Goal: Information Seeking & Learning: Learn about a topic

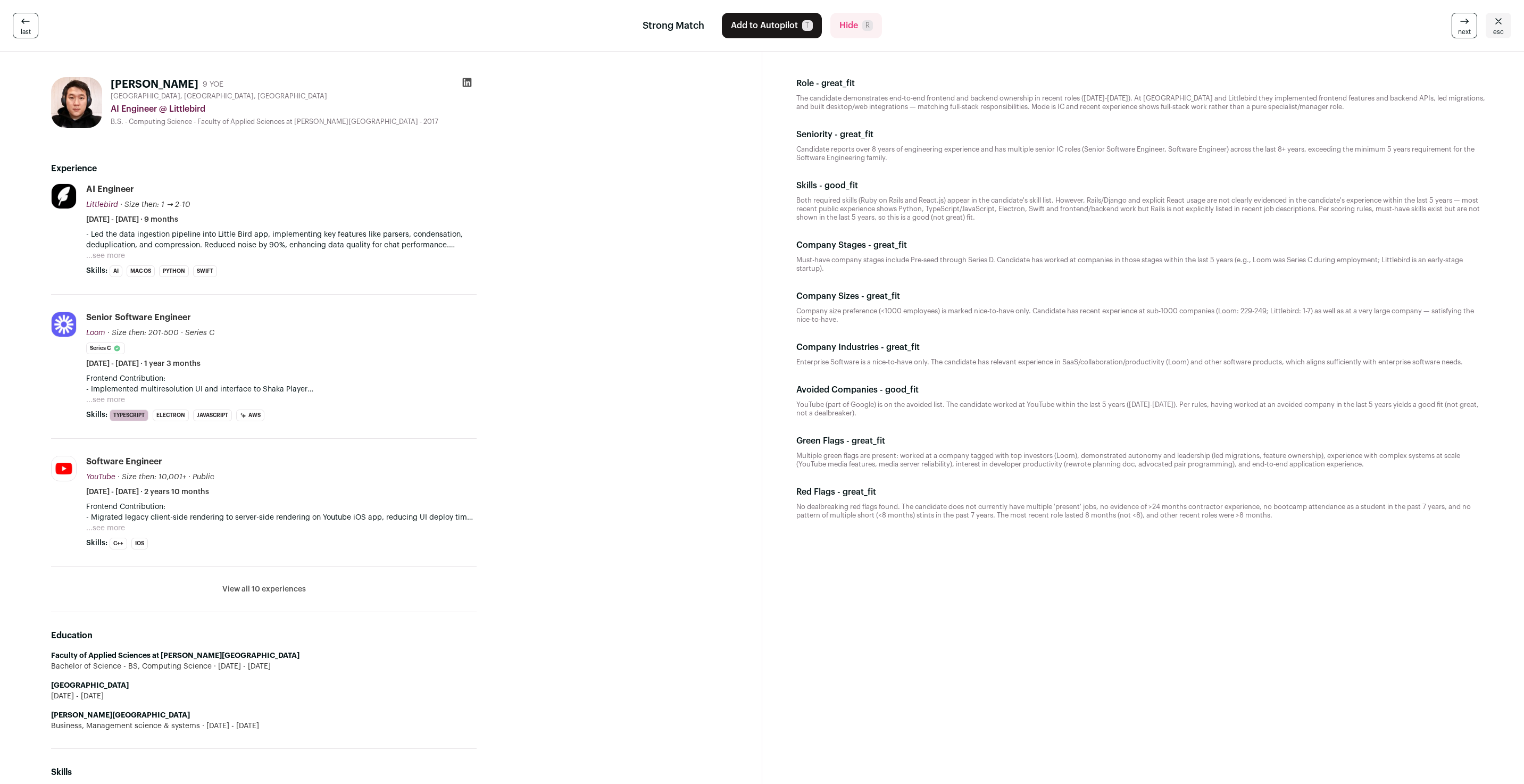
click at [465, 80] on icon at bounding box center [467, 83] width 9 height 9
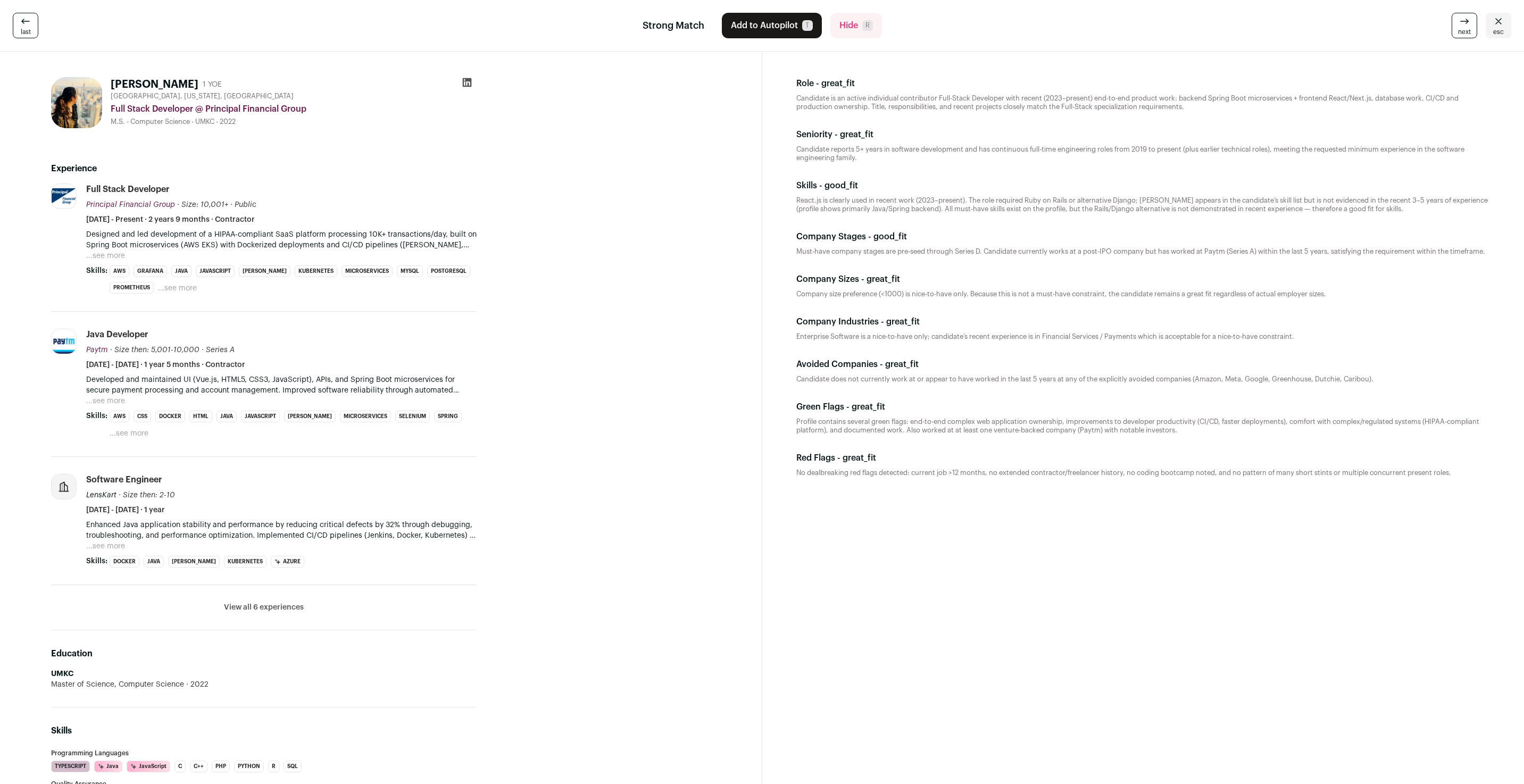
click at [472, 80] on icon at bounding box center [467, 82] width 10 height 10
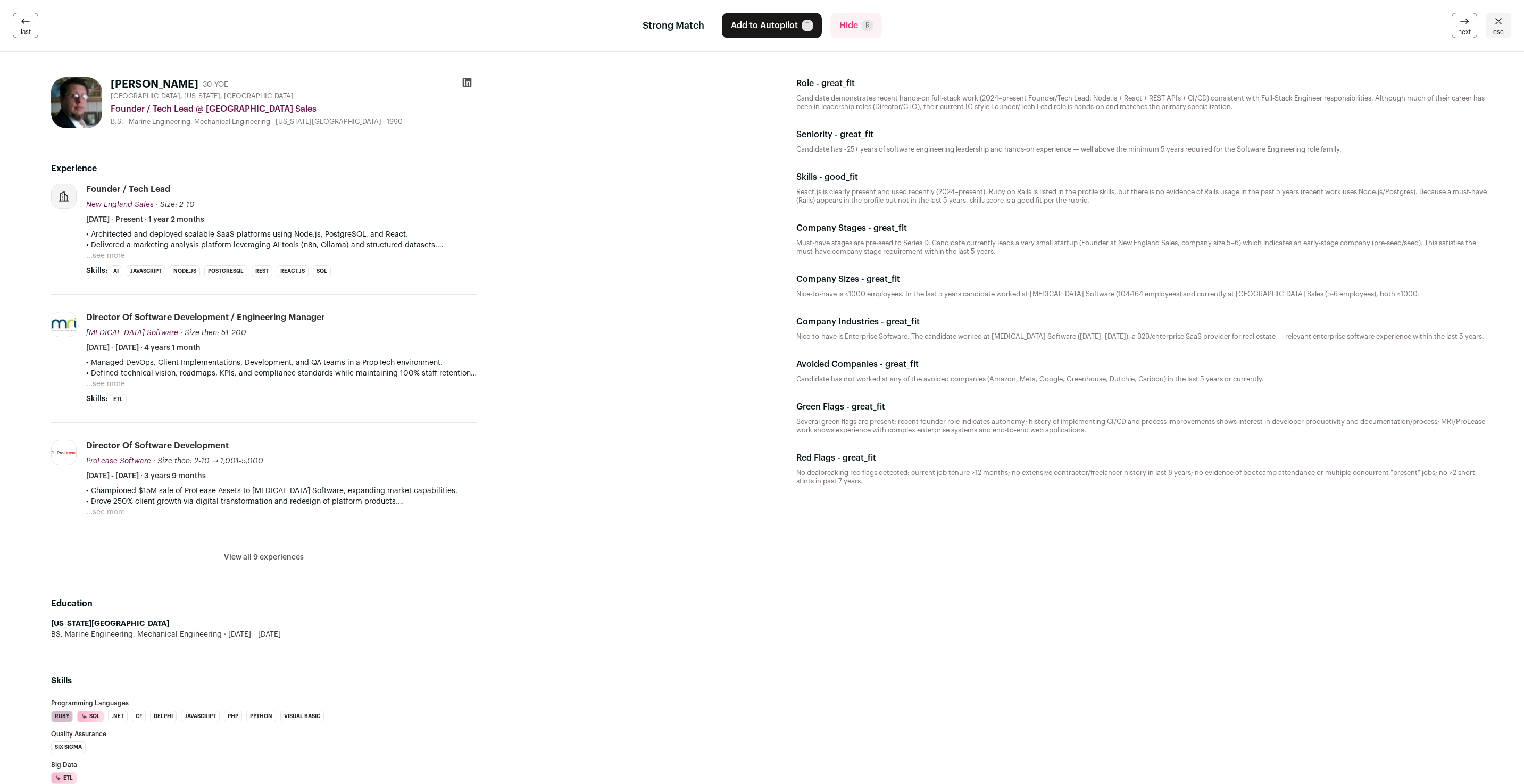
click at [471, 82] on icon at bounding box center [467, 83] width 9 height 9
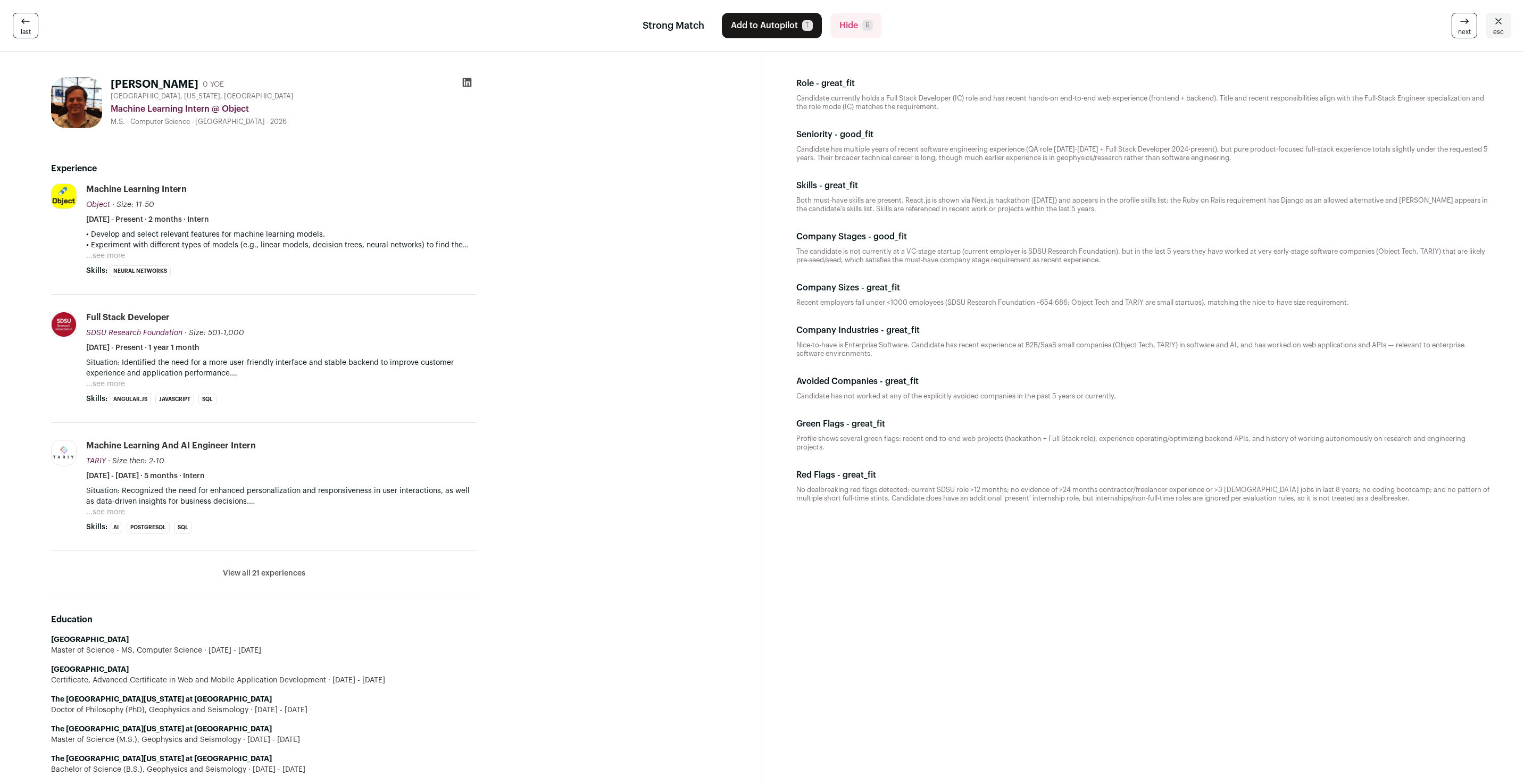
click at [468, 86] on icon at bounding box center [467, 83] width 9 height 9
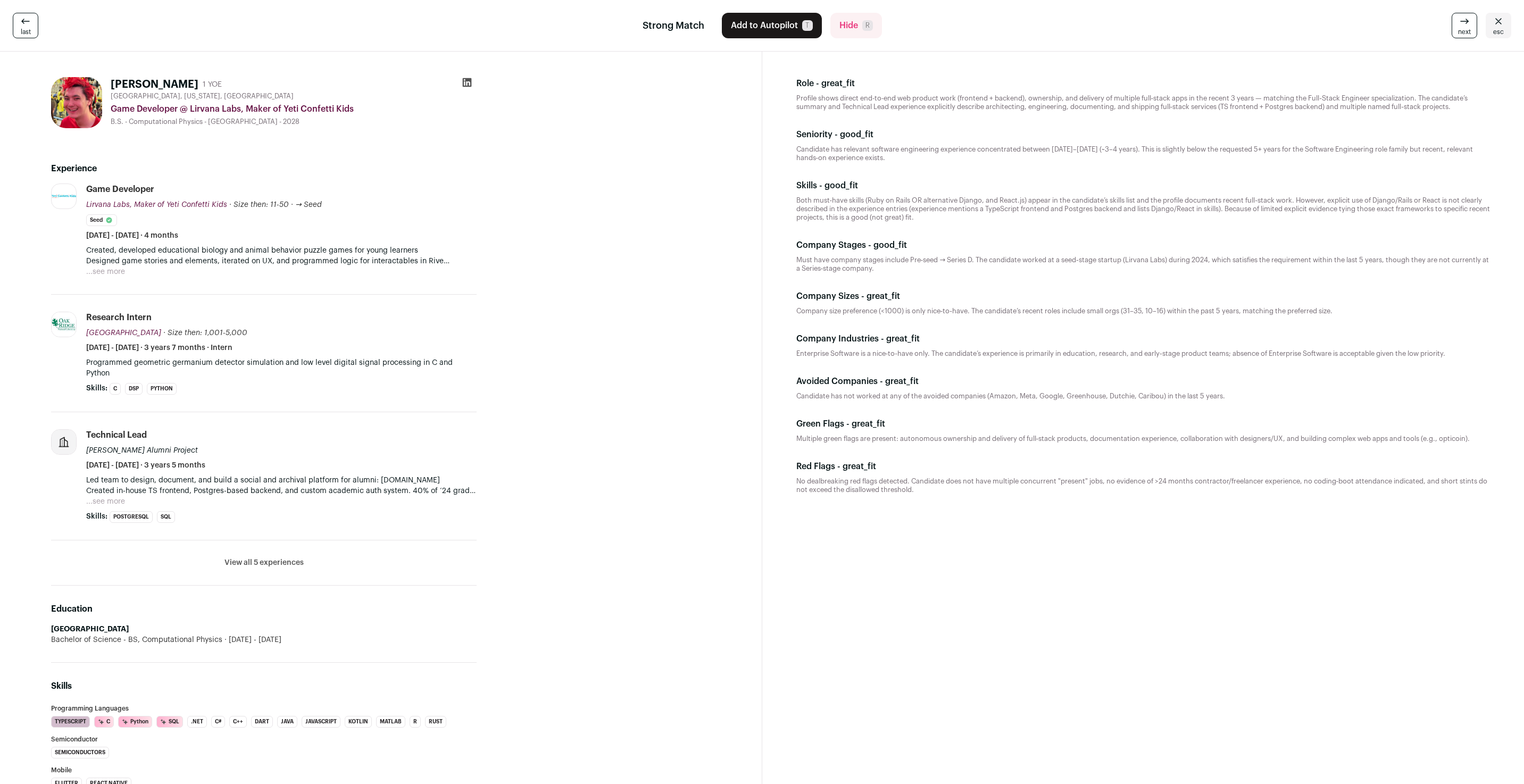
click at [468, 84] on icon at bounding box center [467, 82] width 10 height 10
click at [290, 558] on button "View all 5 experiences" at bounding box center [264, 563] width 80 height 10
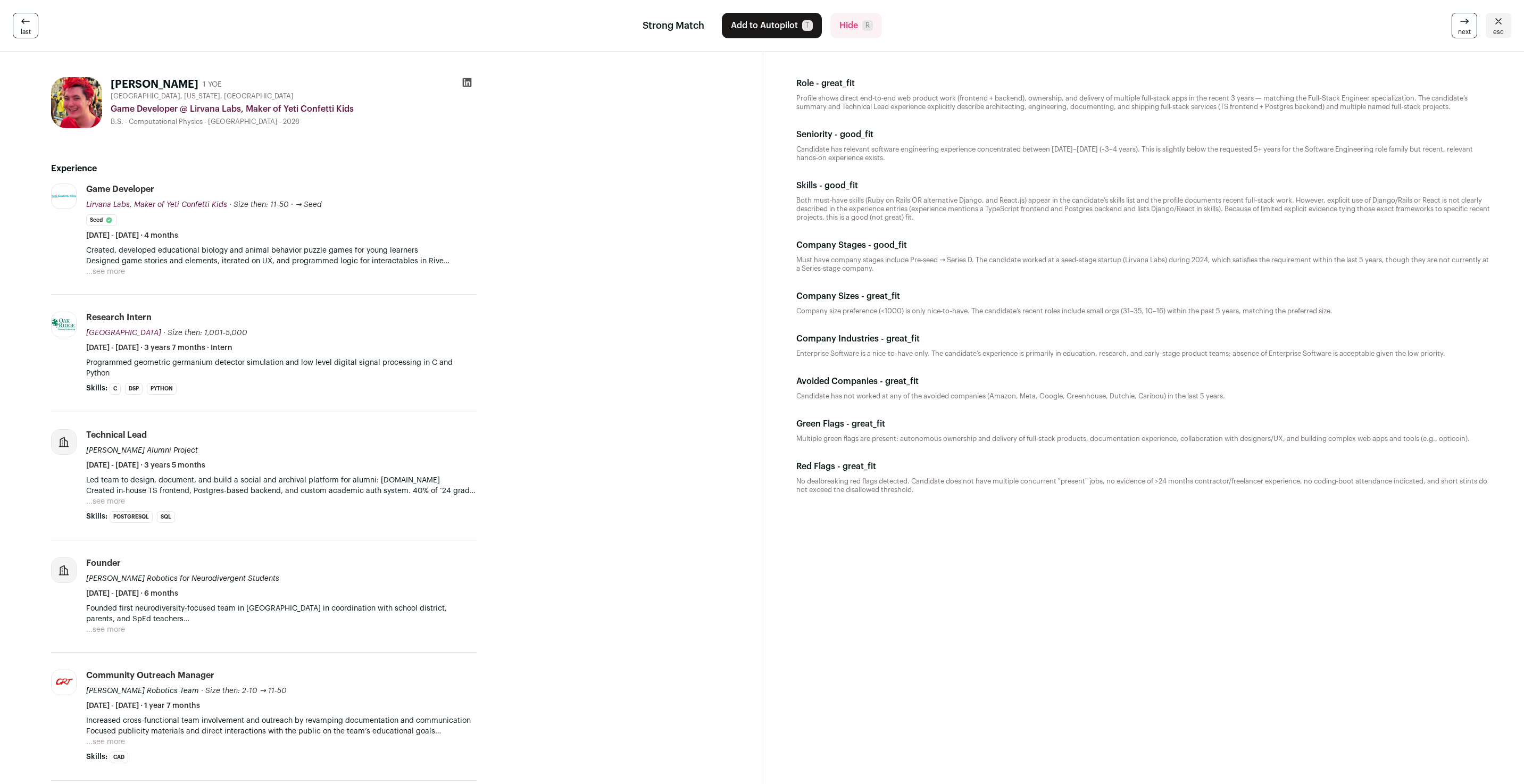
click at [105, 484] on p "Led team to design, document, and build a social and archival platform for alum…" at bounding box center [281, 486] width 391 height 21
click at [109, 497] on button "...see more" at bounding box center [106, 501] width 39 height 10
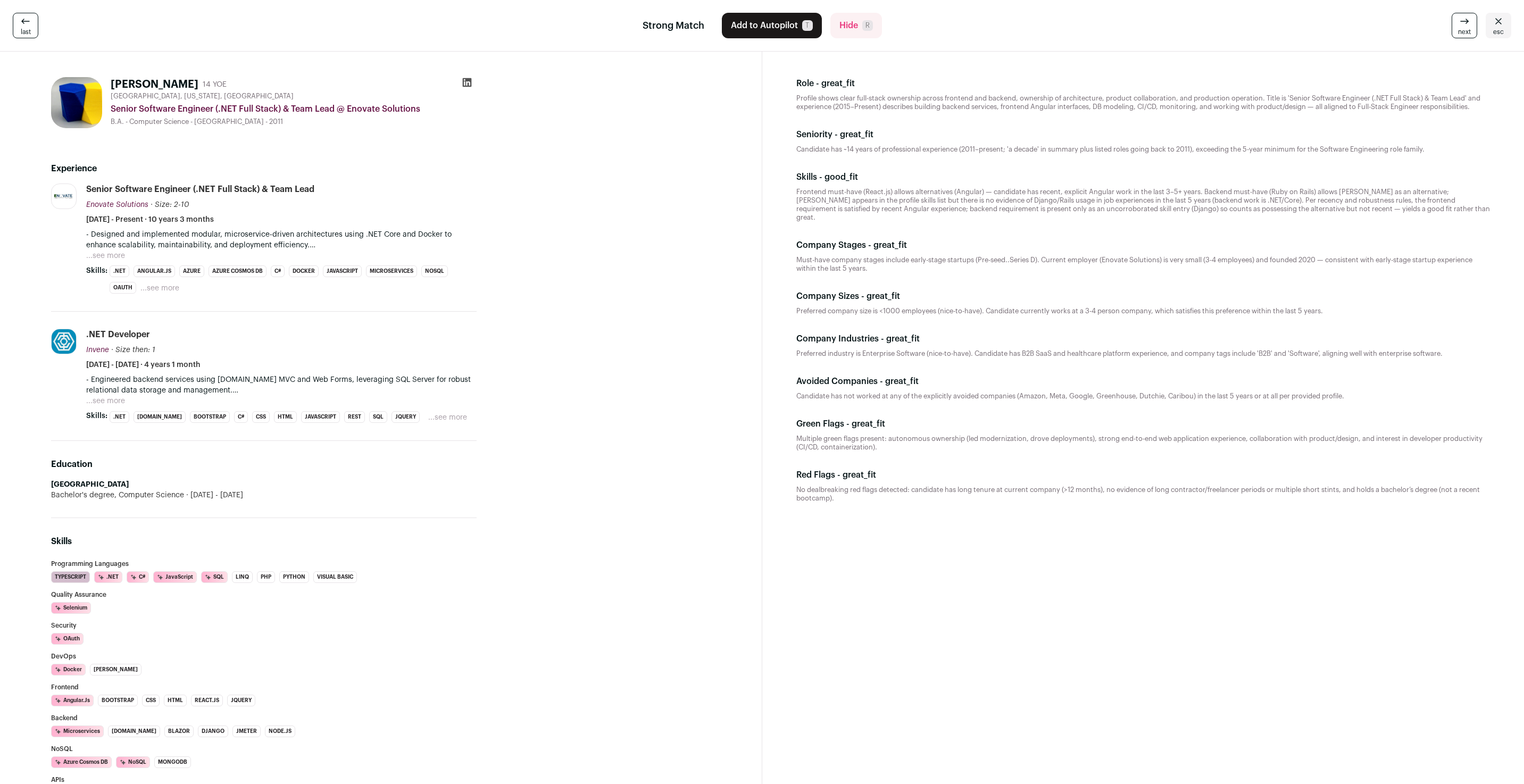
click at [467, 82] on icon at bounding box center [467, 82] width 10 height 10
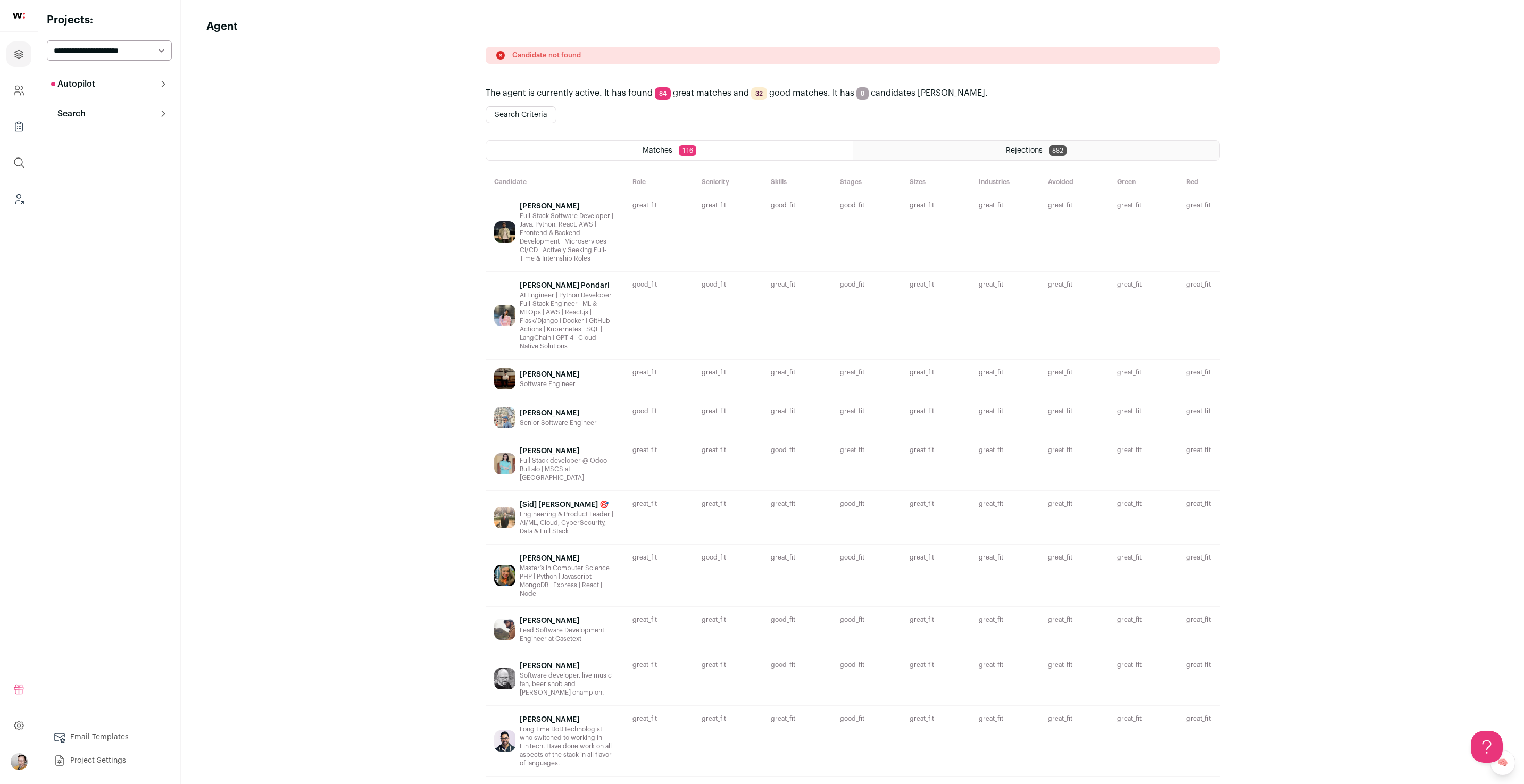
click at [167, 81] on icon at bounding box center [163, 84] width 9 height 9
click at [163, 223] on button "Search" at bounding box center [109, 229] width 125 height 21
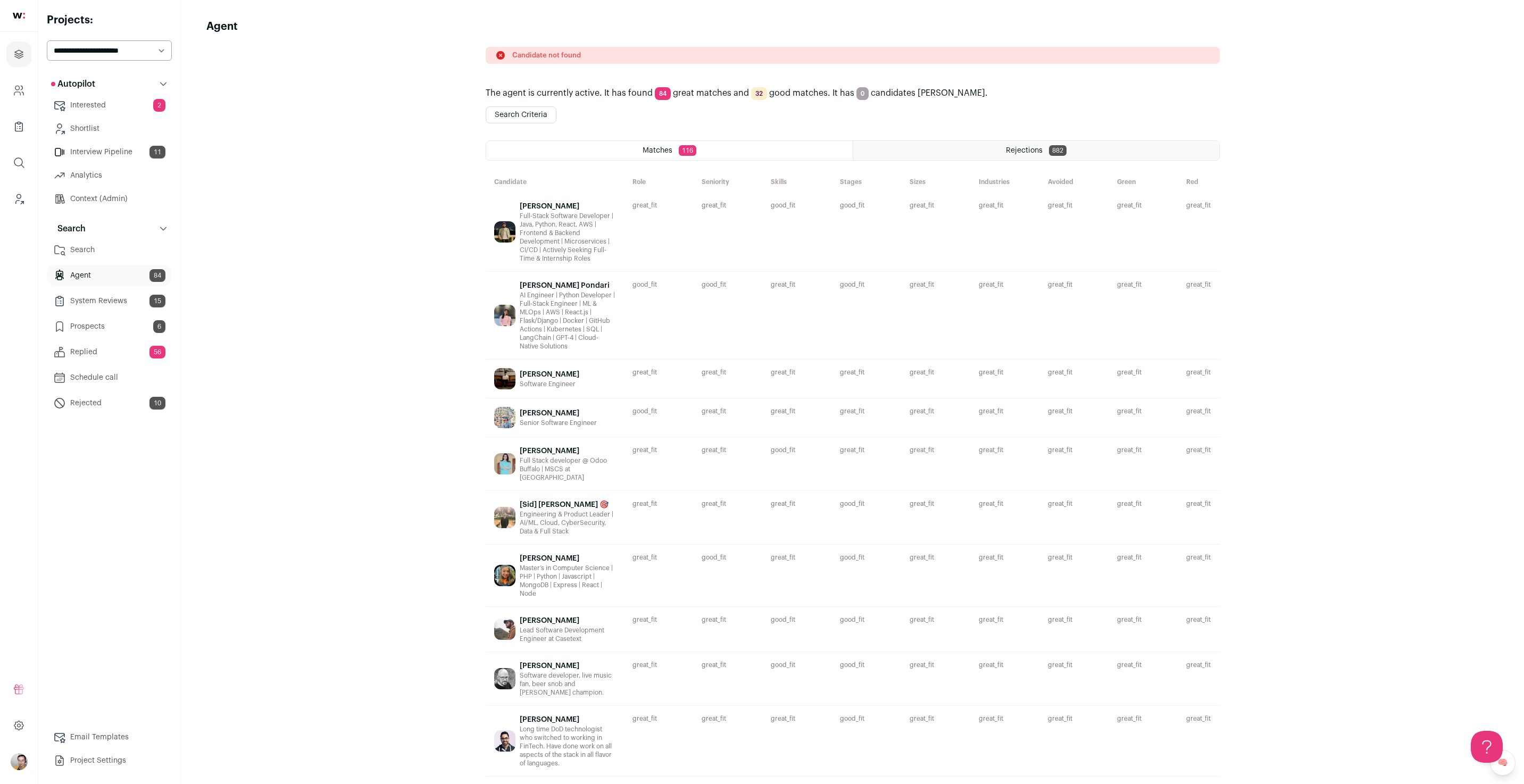
click at [98, 328] on link "Prospects 6" at bounding box center [109, 327] width 125 height 21
click at [1020, 142] on div "Rejections 882" at bounding box center [1036, 150] width 366 height 19
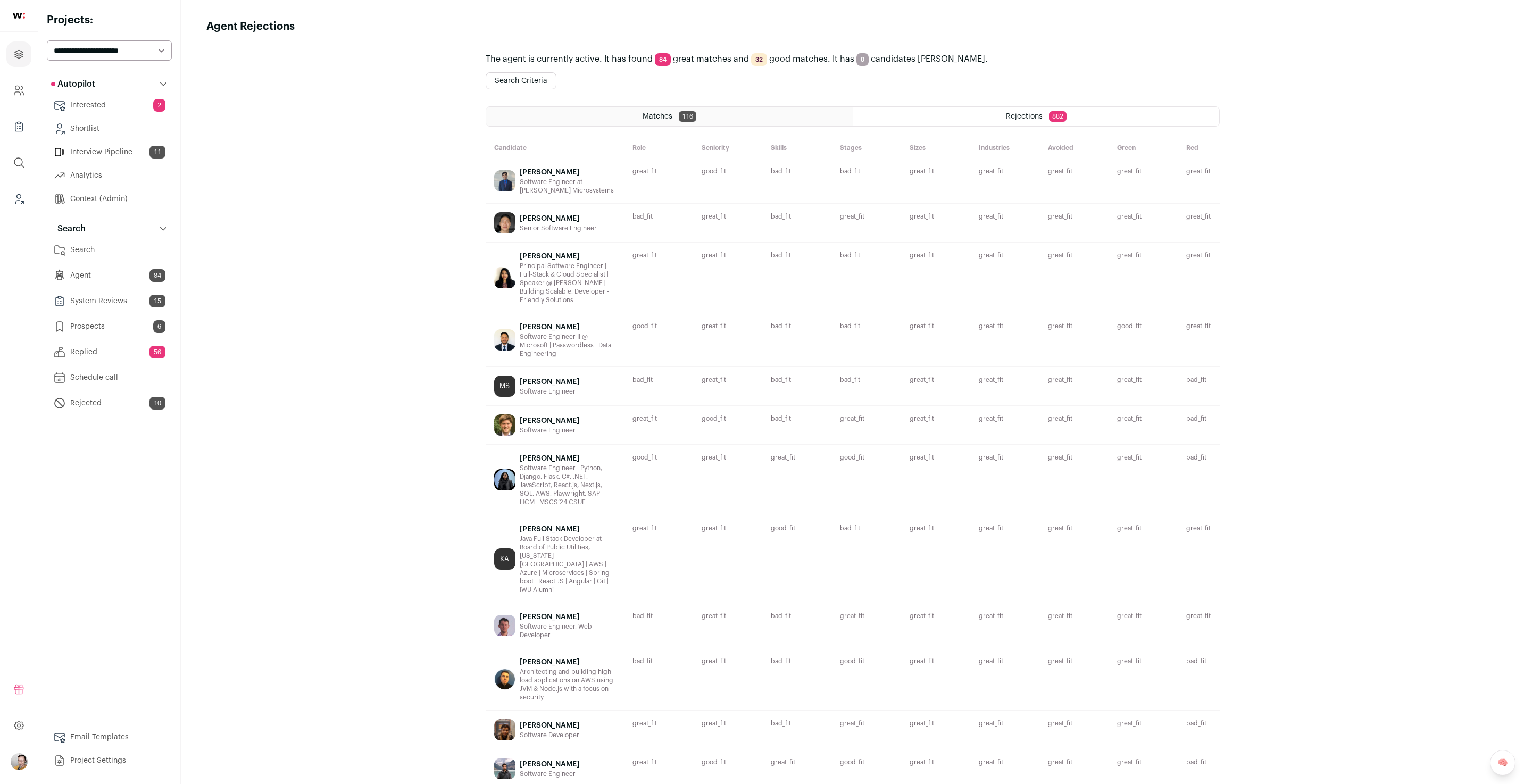
scroll to position [496, 0]
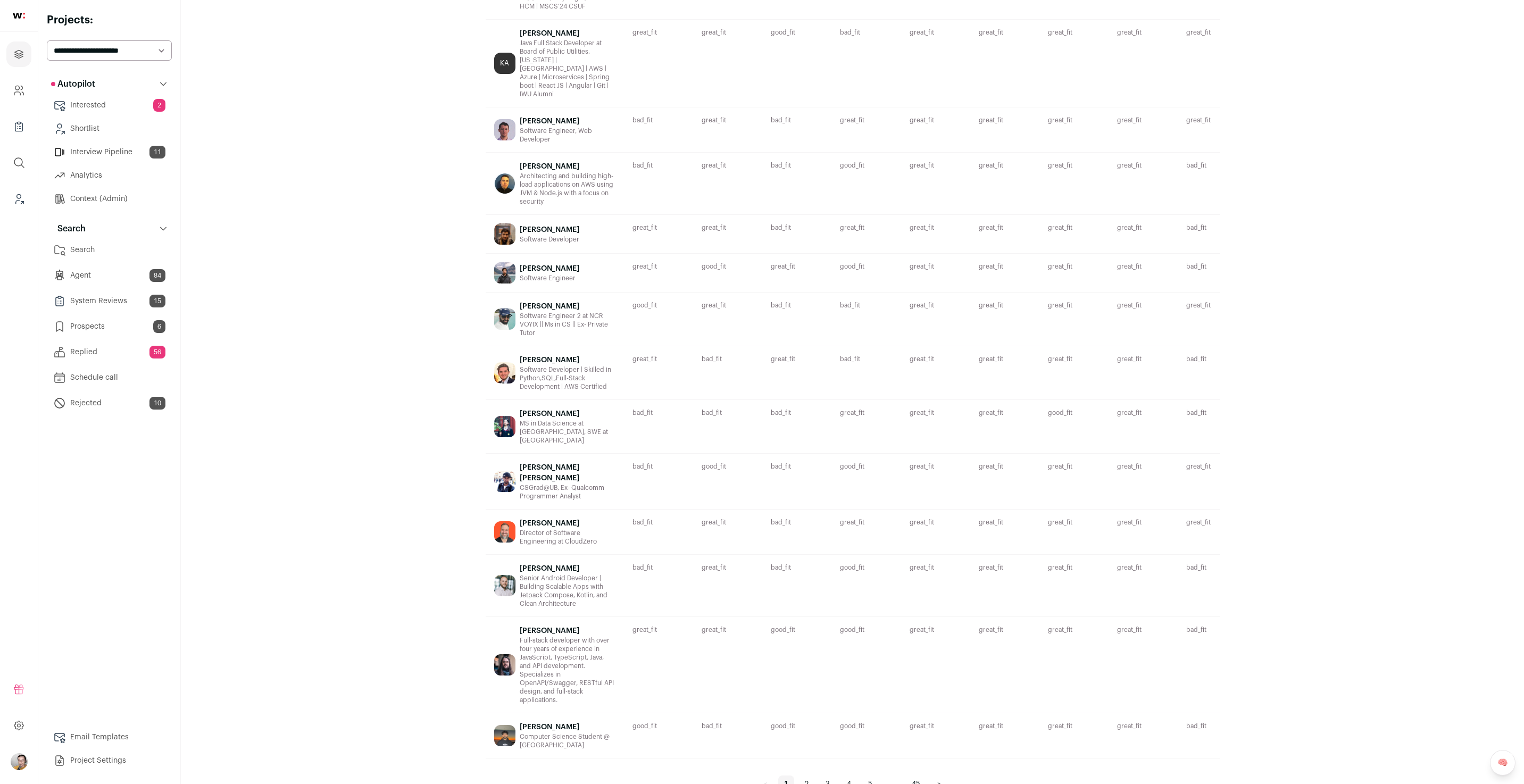
click at [923, 775] on link "45" at bounding box center [916, 784] width 21 height 17
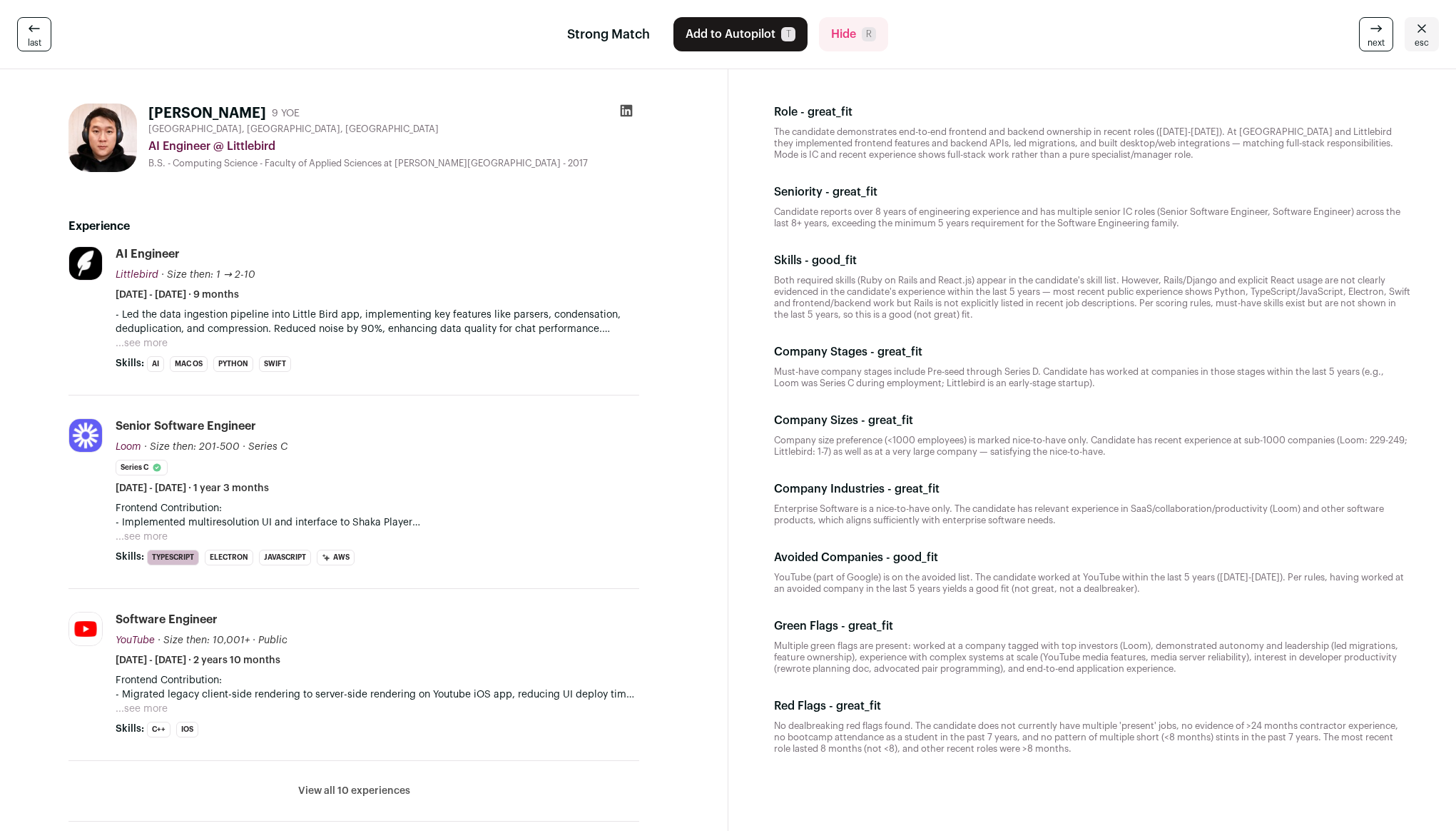
click at [148, 340] on button "...see more" at bounding box center [142, 343] width 52 height 14
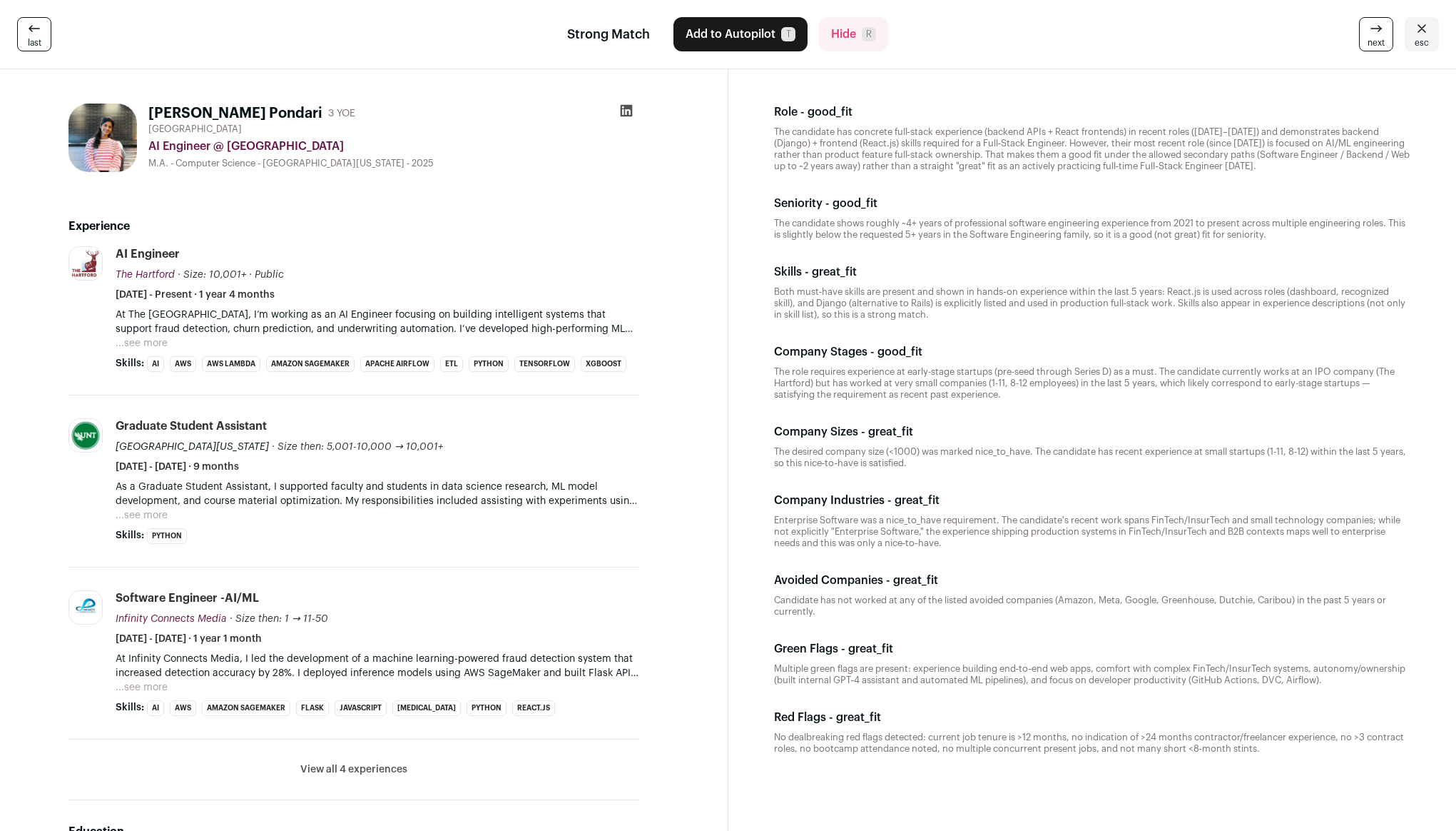
click at [138, 343] on button "...see more" at bounding box center [142, 343] width 52 height 14
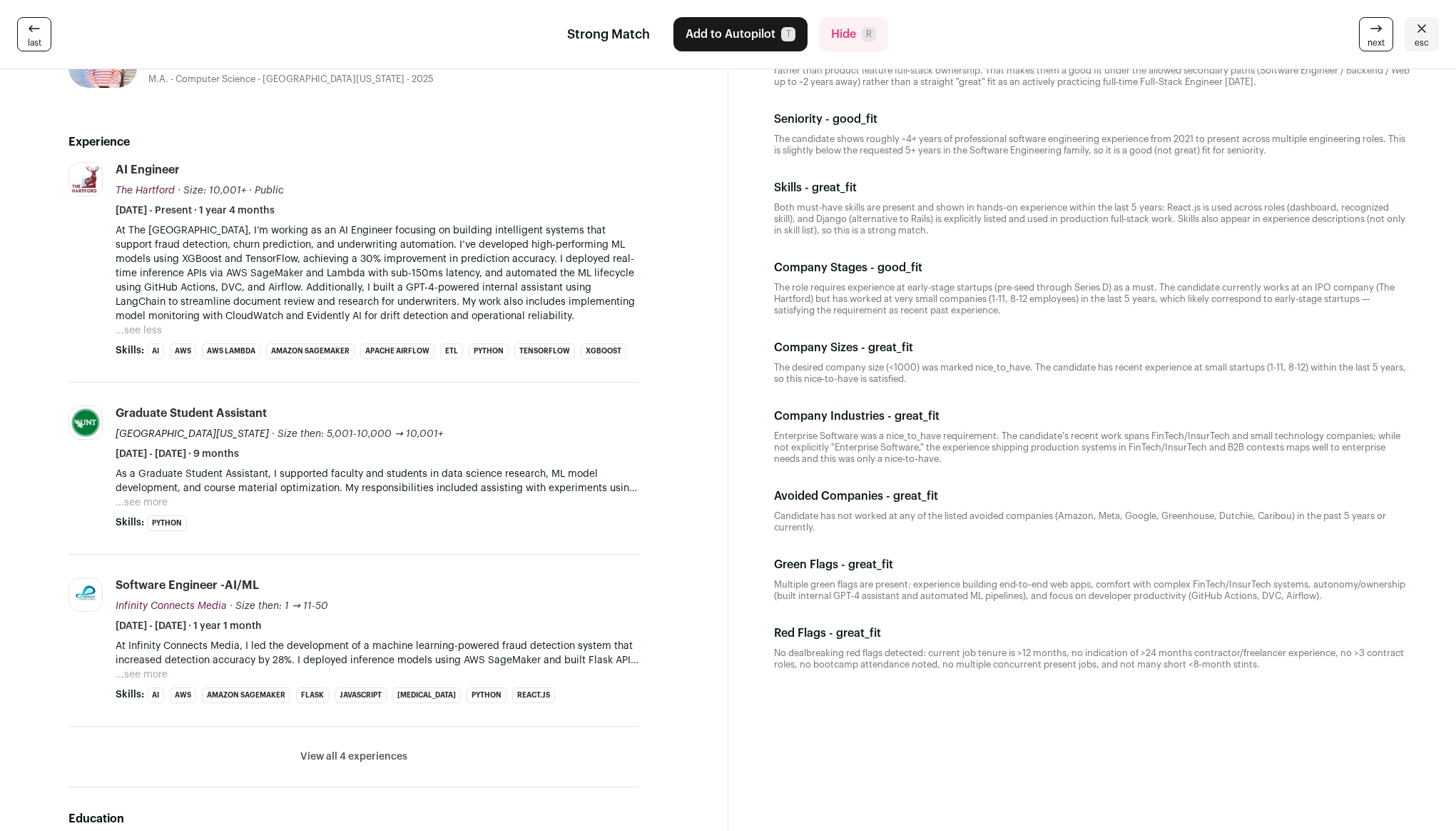
scroll to position [85, 0]
click at [135, 676] on button "...see more" at bounding box center [142, 673] width 52 height 14
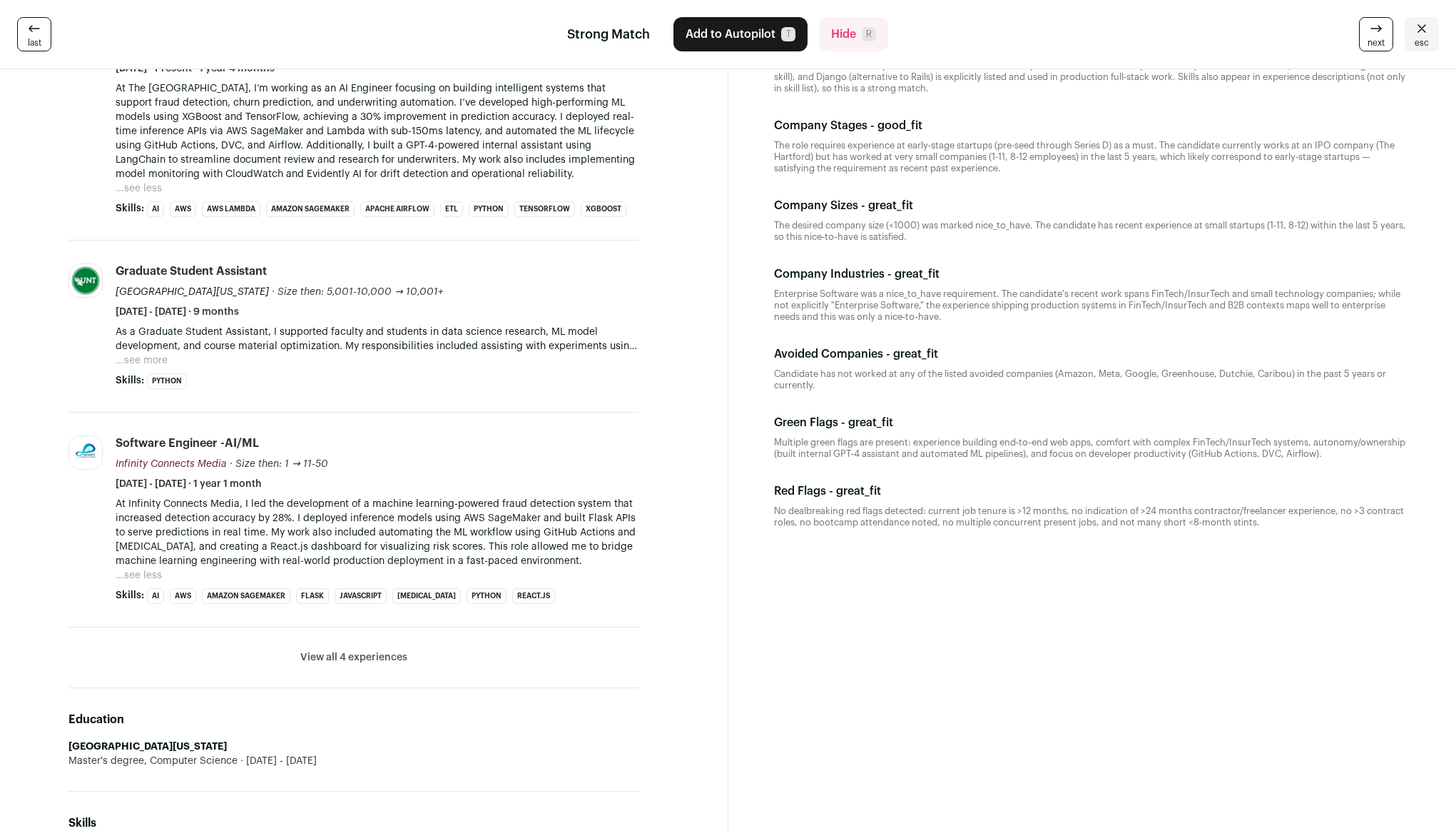
scroll to position [238, 0]
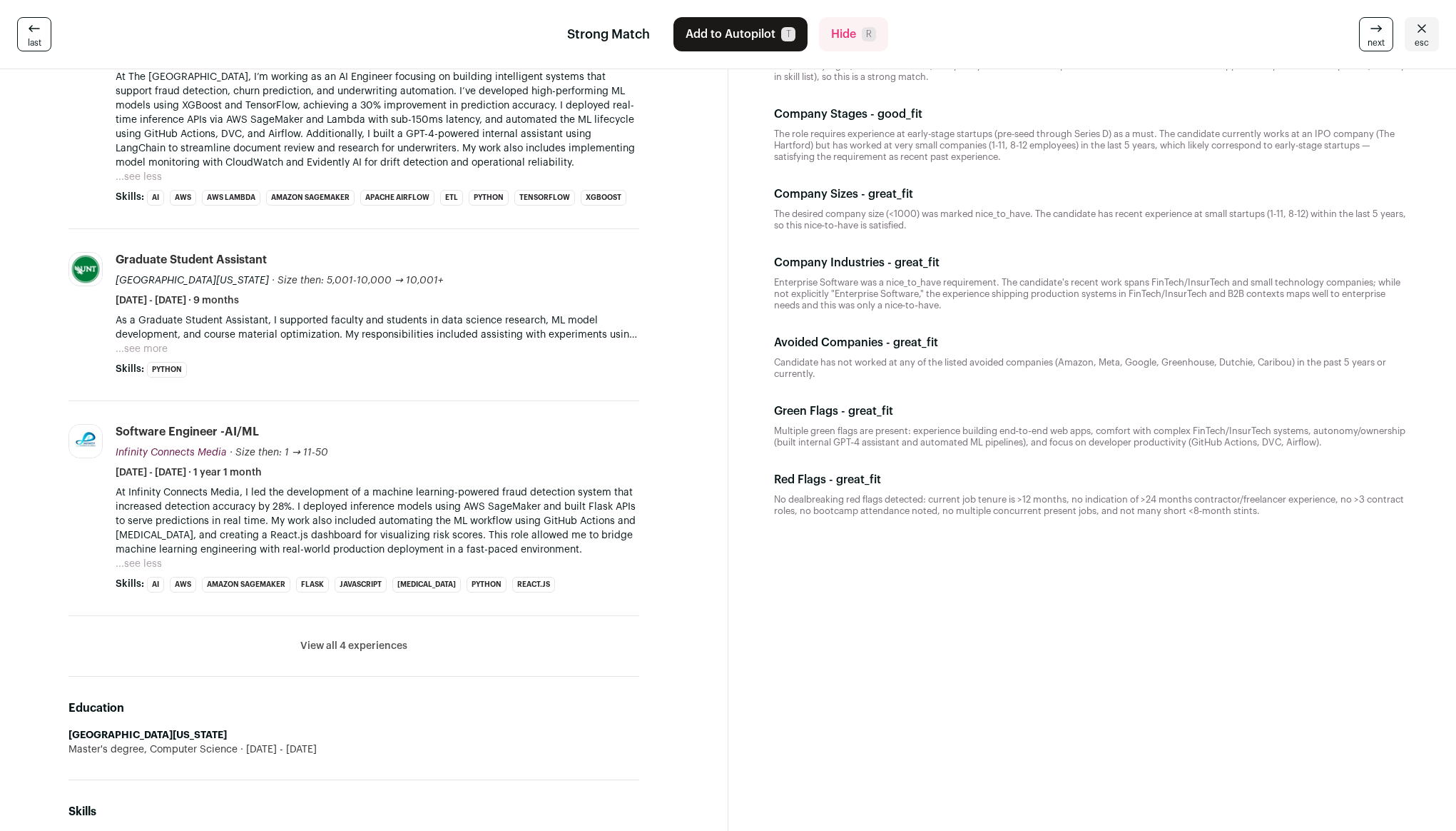
click at [383, 651] on button "View all 4 experiences" at bounding box center [354, 646] width 107 height 14
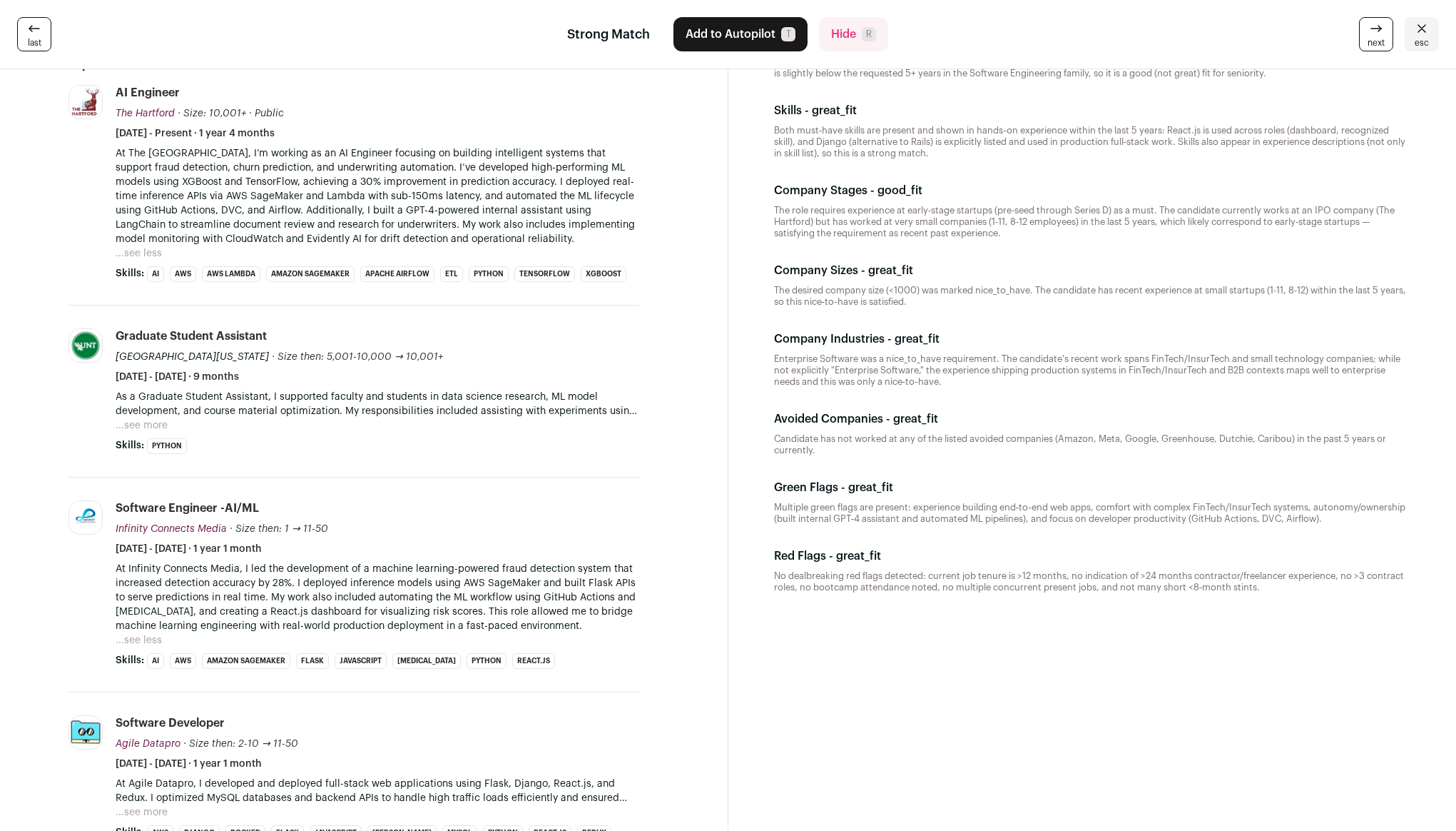
scroll to position [0, 0]
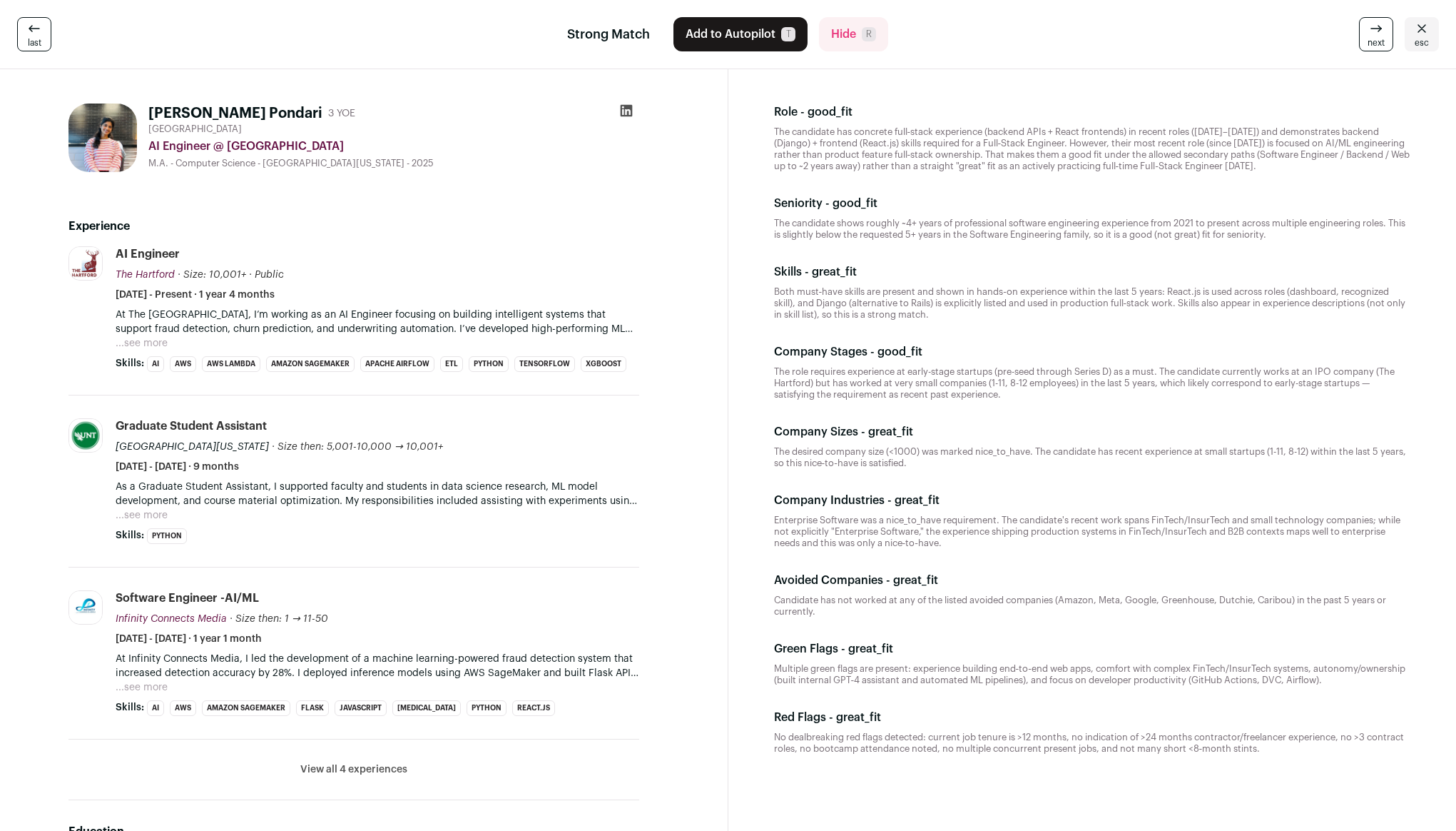
click at [623, 109] on icon at bounding box center [626, 110] width 14 height 14
